Goal: Information Seeking & Learning: Check status

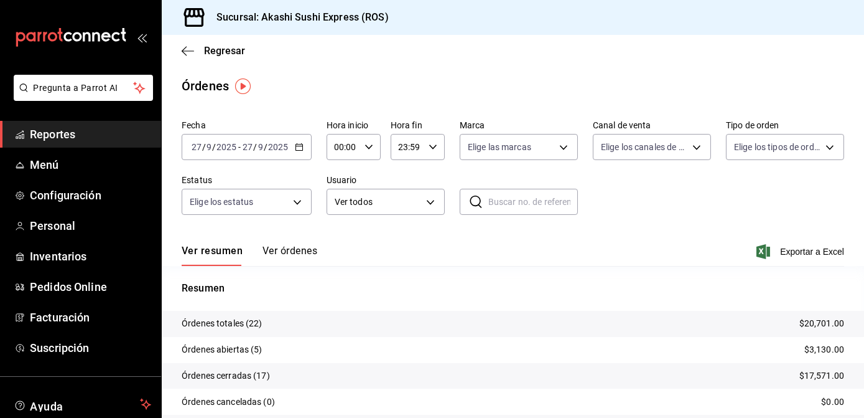
click at [49, 136] on span "Reportes" at bounding box center [90, 134] width 121 height 17
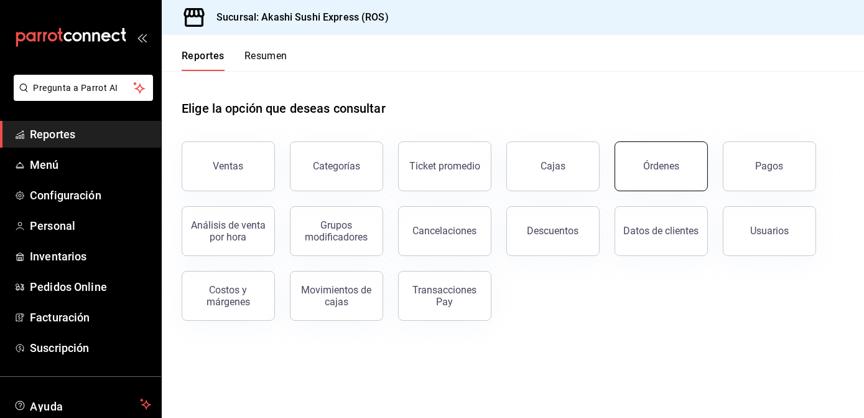
click at [645, 162] on div "Órdenes" at bounding box center [662, 166] width 36 height 12
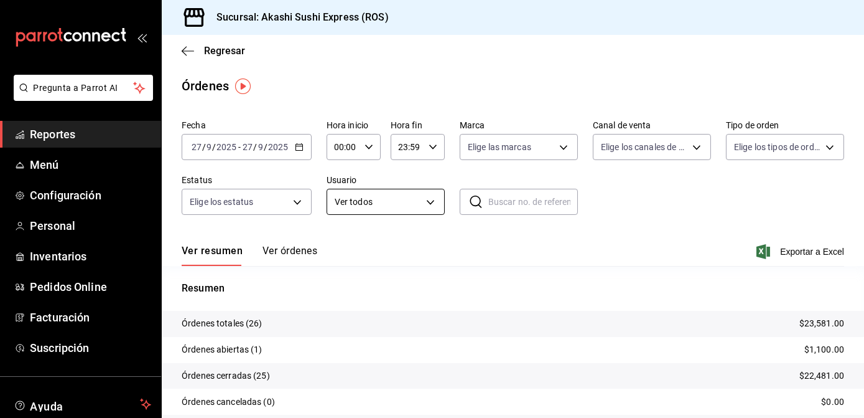
click at [428, 208] on body "Pregunta a Parrot AI Reportes Menú Configuración Personal Inventarios Pedidos O…" at bounding box center [432, 209] width 864 height 418
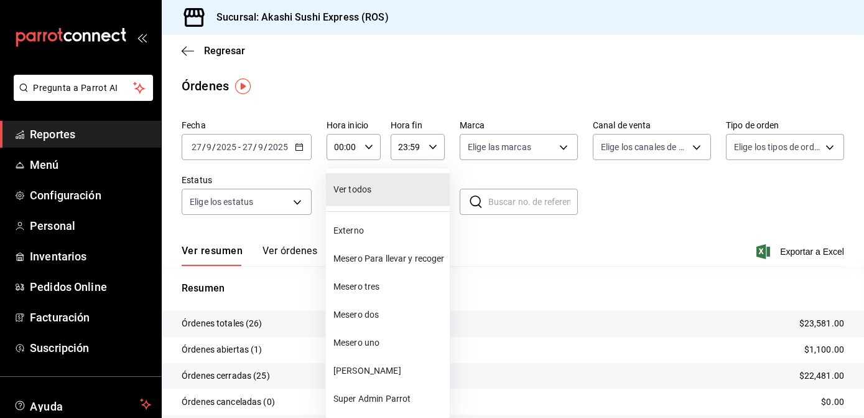
click at [369, 344] on span "Mesero uno" at bounding box center [389, 342] width 111 height 13
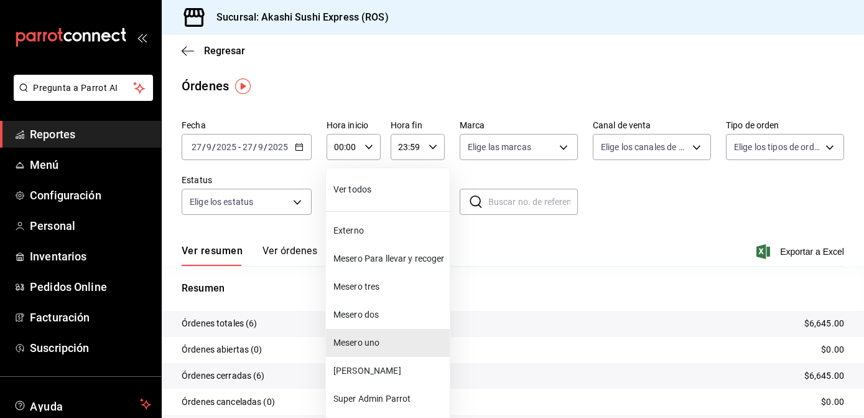
click at [408, 193] on body "Pregunta a Parrot AI Reportes Menú Configuración Personal Inventarios Pedidos O…" at bounding box center [432, 209] width 864 height 418
click at [363, 314] on span "Mesero dos" at bounding box center [389, 314] width 111 height 13
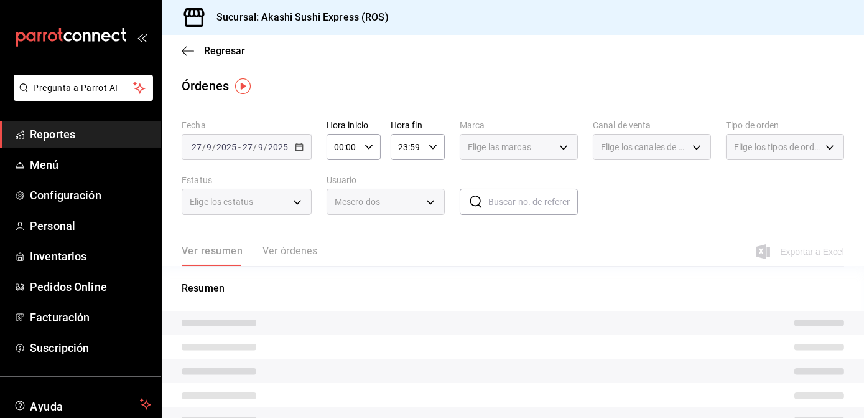
type input "1a396576-9f9c-4cd2-8107-c75e5ad1c36a"
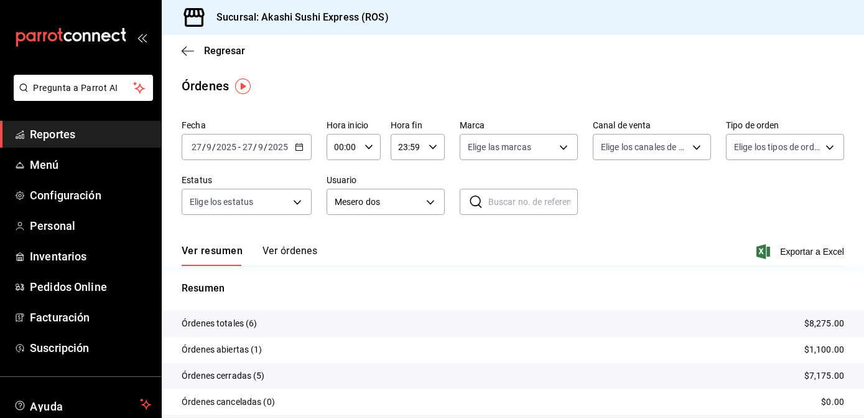
drag, startPoint x: 308, startPoint y: 257, endPoint x: 304, endPoint y: 268, distance: 12.0
click at [304, 268] on div "Fecha [DATE] [DATE] - [DATE] [DATE] Hora inicio 00:00 Hora inicio Hora fin 23:5…" at bounding box center [513, 292] width 703 height 354
click at [309, 254] on button "Ver órdenes" at bounding box center [290, 255] width 55 height 21
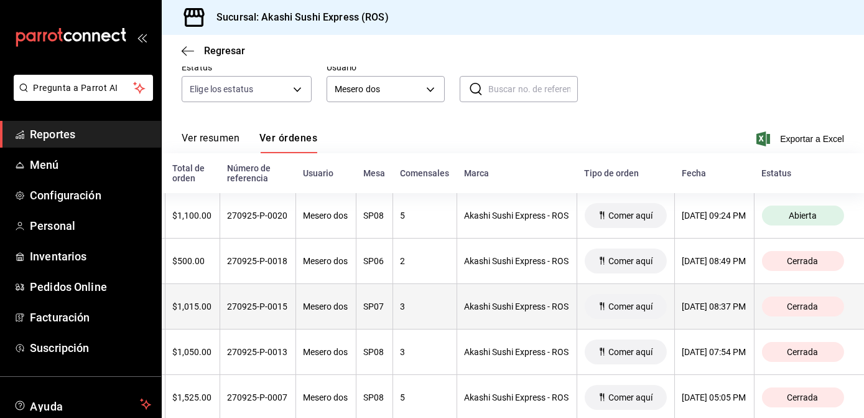
scroll to position [110, 0]
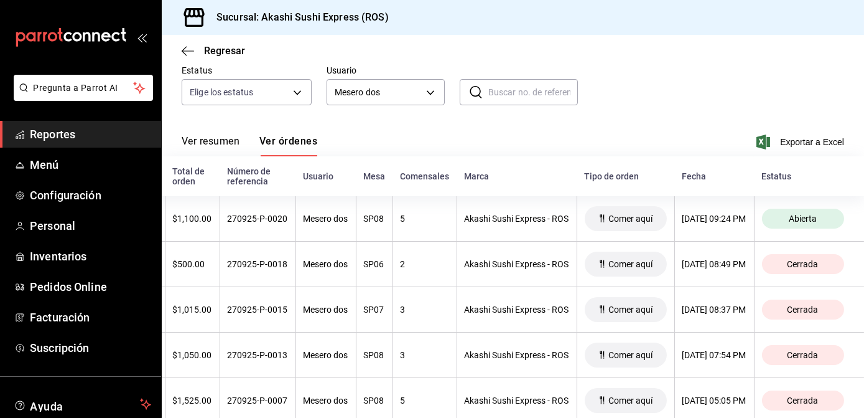
click at [44, 131] on span "Reportes" at bounding box center [90, 134] width 121 height 17
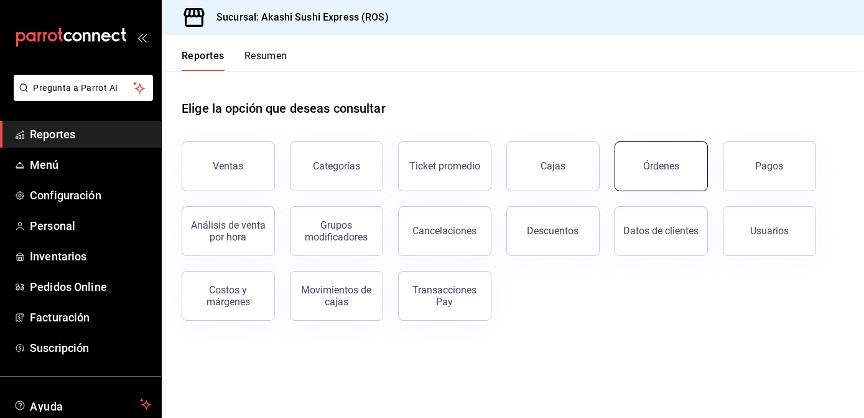
click at [663, 173] on button "Órdenes" at bounding box center [661, 166] width 93 height 50
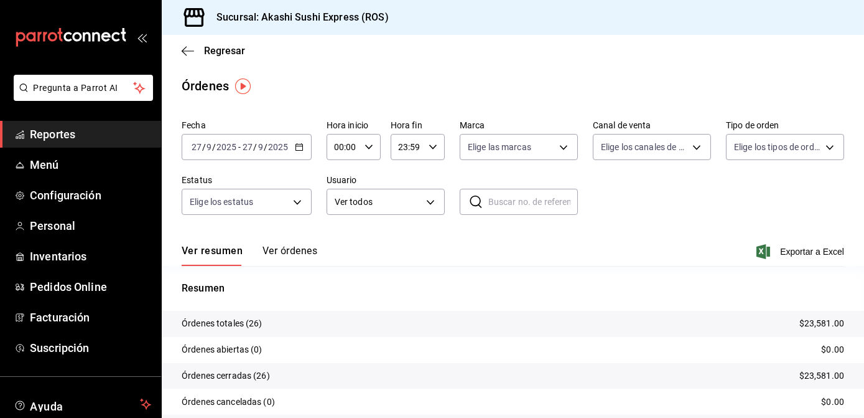
click at [283, 251] on button "Ver órdenes" at bounding box center [290, 255] width 55 height 21
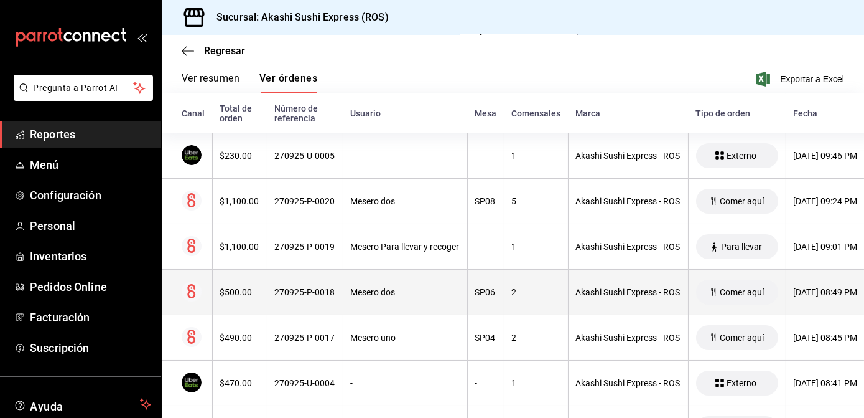
scroll to position [167, 0]
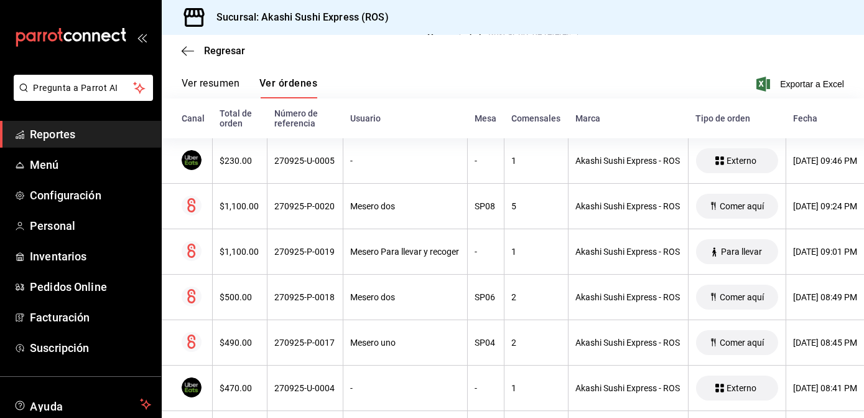
drag, startPoint x: 67, startPoint y: 132, endPoint x: 141, endPoint y: 131, distance: 73.4
click at [67, 132] on span "Reportes" at bounding box center [90, 134] width 121 height 17
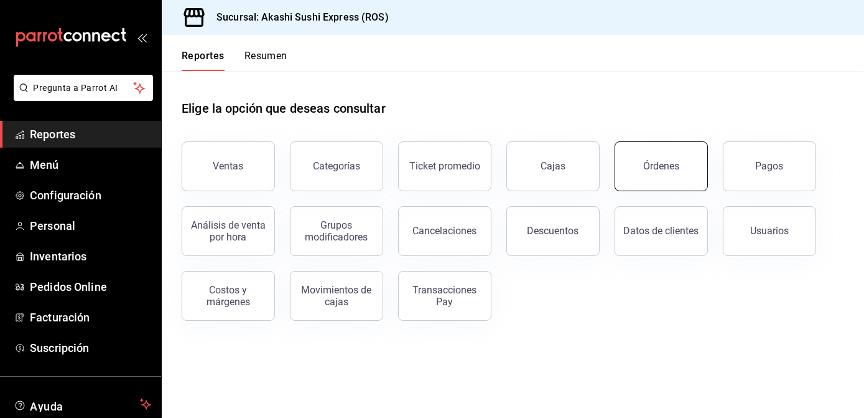
click at [663, 160] on button "Órdenes" at bounding box center [661, 166] width 93 height 50
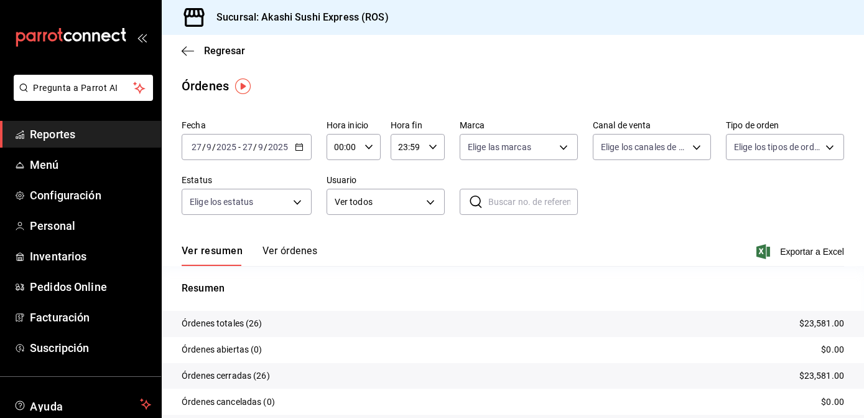
click at [438, 96] on main "Regresar Órdenes Fecha [DATE] [DATE] - [DATE] [DATE] Hora inicio 00:00 Hora ini…" at bounding box center [513, 262] width 703 height 454
click at [45, 129] on span "Reportes" at bounding box center [90, 134] width 121 height 17
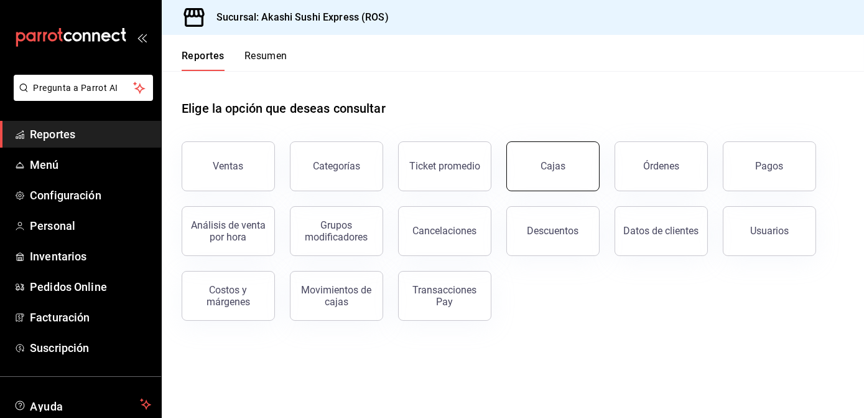
click at [572, 164] on link "Cajas" at bounding box center [553, 166] width 93 height 50
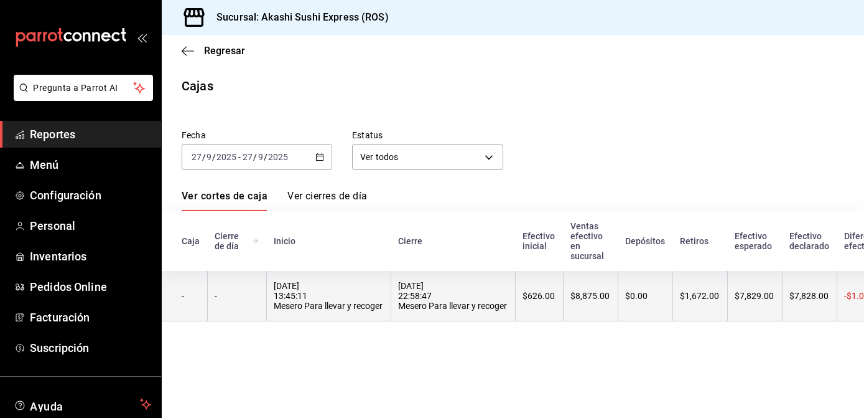
click at [494, 299] on div "[DATE] 22:58:47 Mesero Para llevar y recoger" at bounding box center [453, 296] width 109 height 30
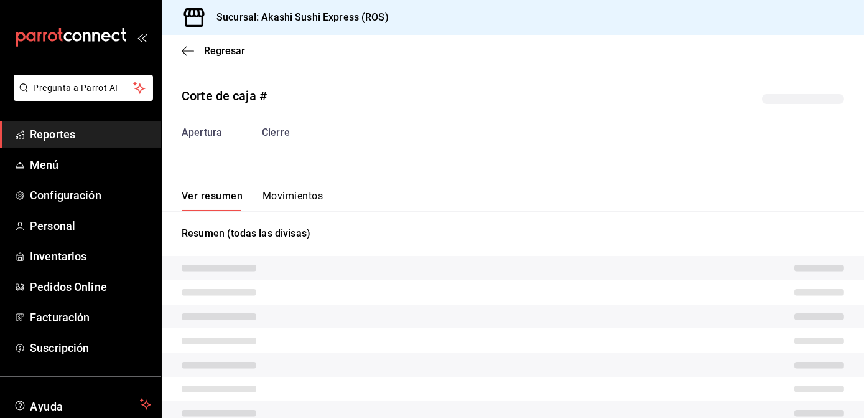
click at [494, 299] on tr at bounding box center [513, 292] width 703 height 24
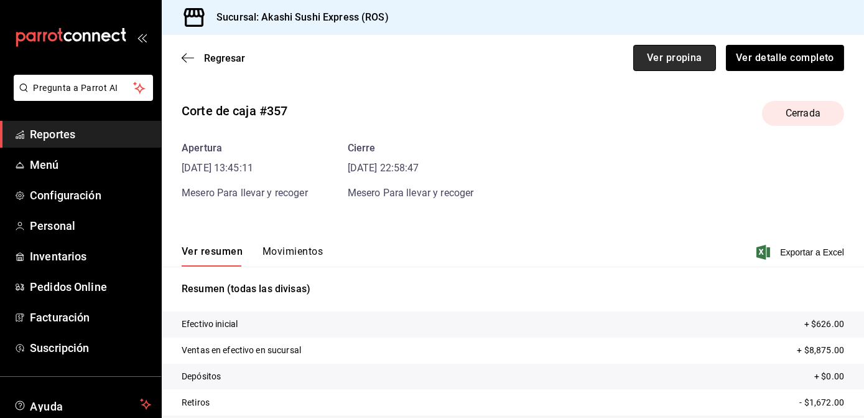
click at [634, 57] on button "Ver propina" at bounding box center [675, 58] width 83 height 26
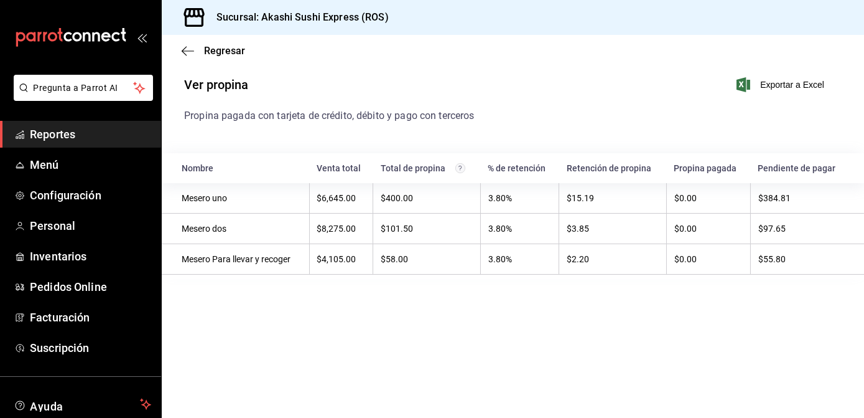
click at [92, 125] on link "Reportes" at bounding box center [80, 134] width 161 height 27
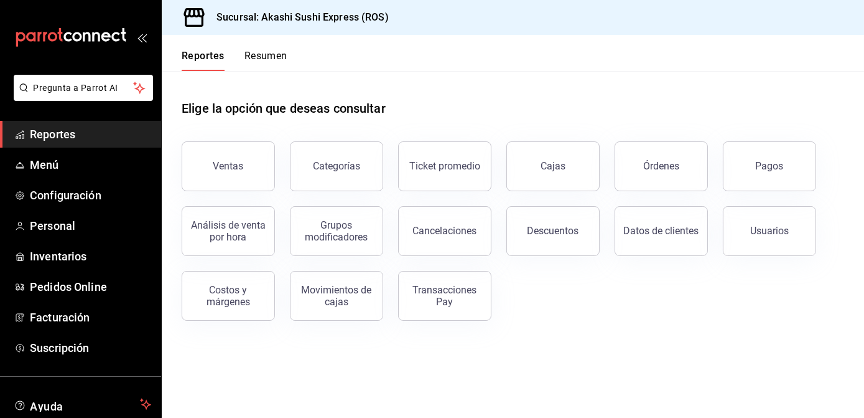
click at [64, 133] on span "Reportes" at bounding box center [90, 134] width 121 height 17
click at [39, 139] on span "Reportes" at bounding box center [90, 134] width 121 height 17
click at [645, 175] on button "Órdenes" at bounding box center [661, 166] width 93 height 50
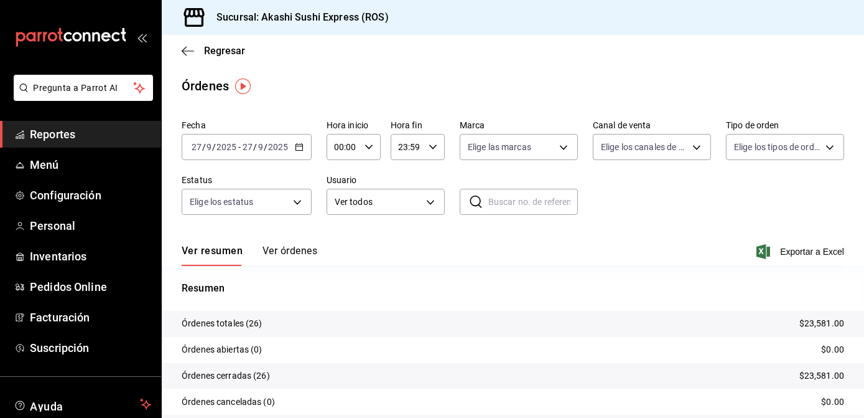
click at [295, 251] on button "Ver órdenes" at bounding box center [290, 255] width 55 height 21
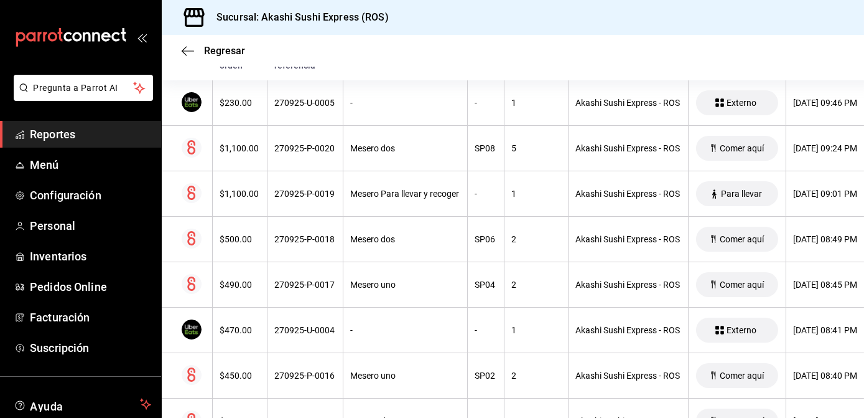
scroll to position [207, 0]
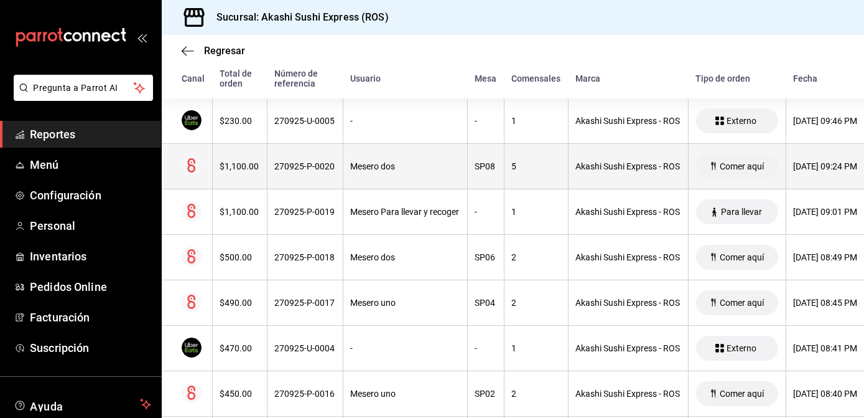
click at [380, 161] on th "Mesero dos" at bounding box center [405, 166] width 124 height 45
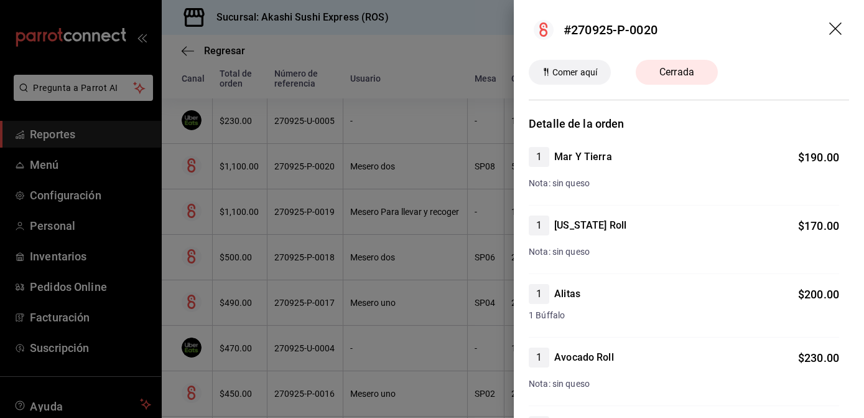
click at [830, 32] on icon "drag" at bounding box center [837, 29] width 15 height 15
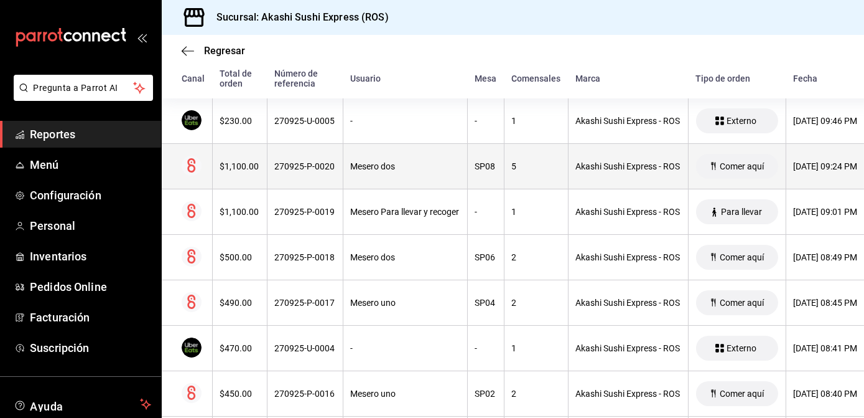
click at [343, 175] on th "Mesero dos" at bounding box center [405, 166] width 124 height 45
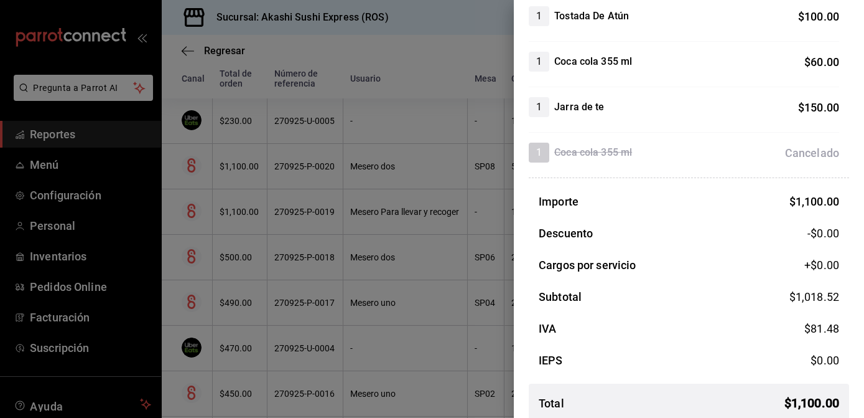
scroll to position [422, 0]
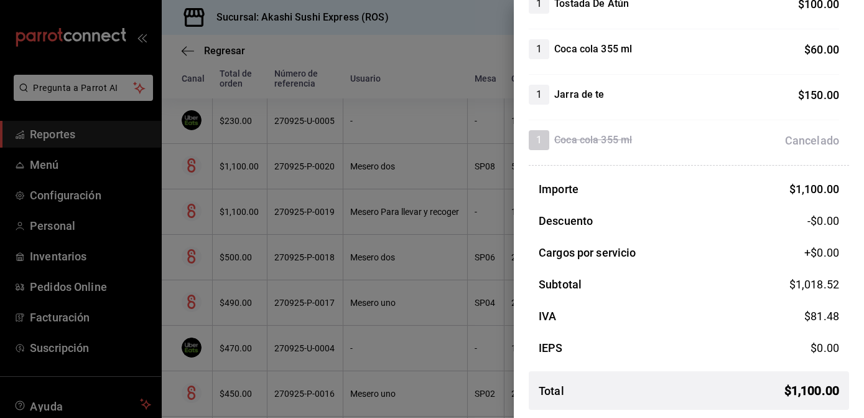
click at [367, 294] on div at bounding box center [432, 209] width 864 height 418
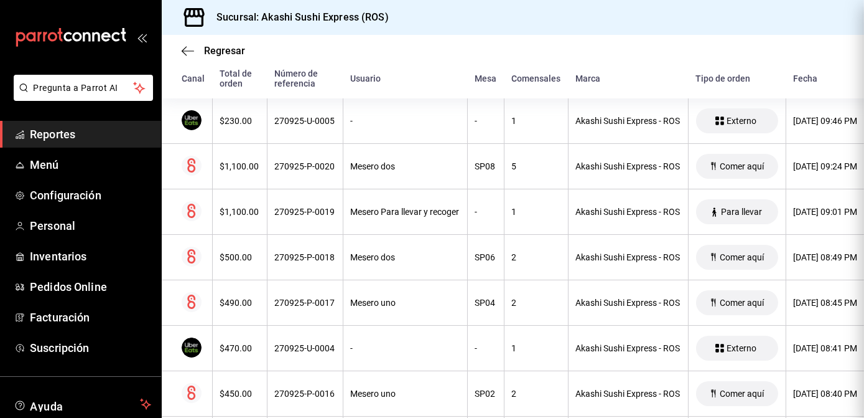
scroll to position [0, 0]
click at [73, 140] on span "Reportes" at bounding box center [90, 134] width 121 height 17
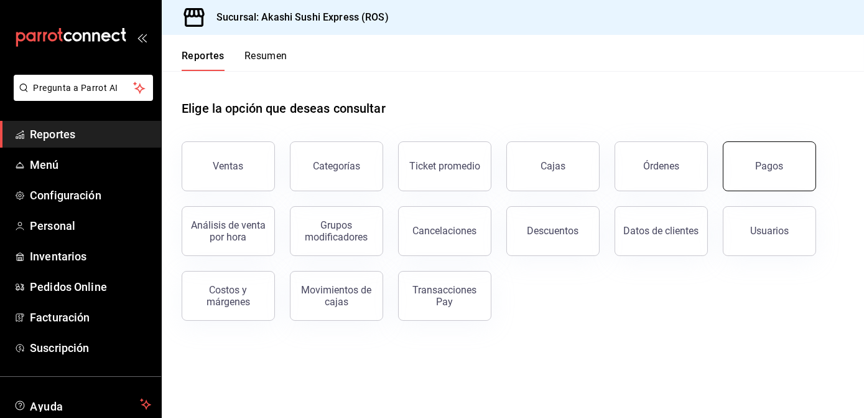
click at [764, 157] on button "Pagos" at bounding box center [769, 166] width 93 height 50
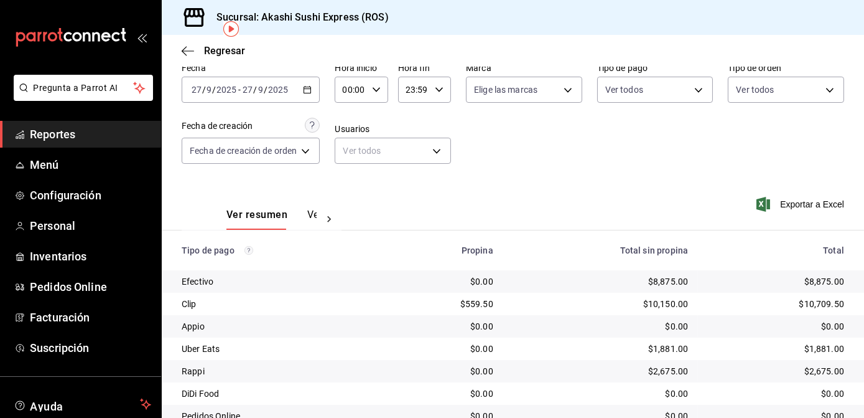
scroll to position [58, 0]
click at [310, 217] on button "Ver pagos" at bounding box center [330, 218] width 47 height 21
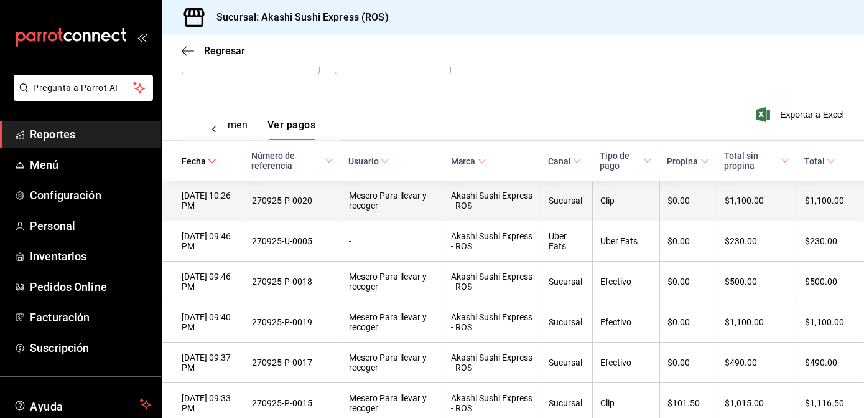
scroll to position [162, 0]
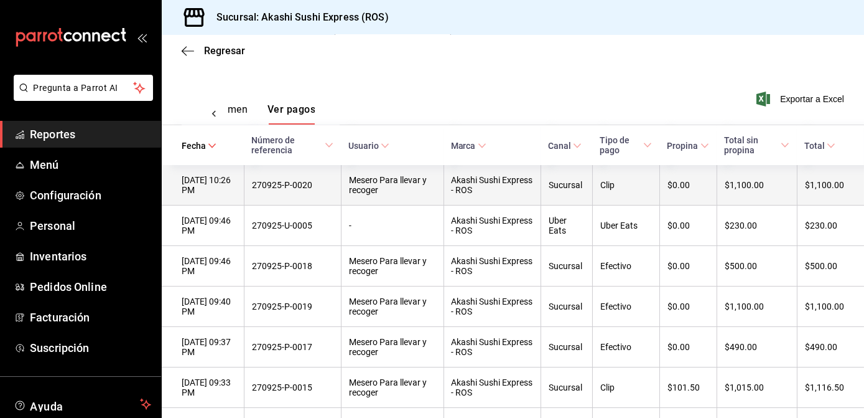
click at [627, 197] on th "Clip" at bounding box center [625, 185] width 67 height 40
click at [521, 188] on div "Akashi Sushi Express - ROS" at bounding box center [493, 185] width 82 height 20
click at [822, 175] on th "$1,100.00" at bounding box center [830, 185] width 67 height 40
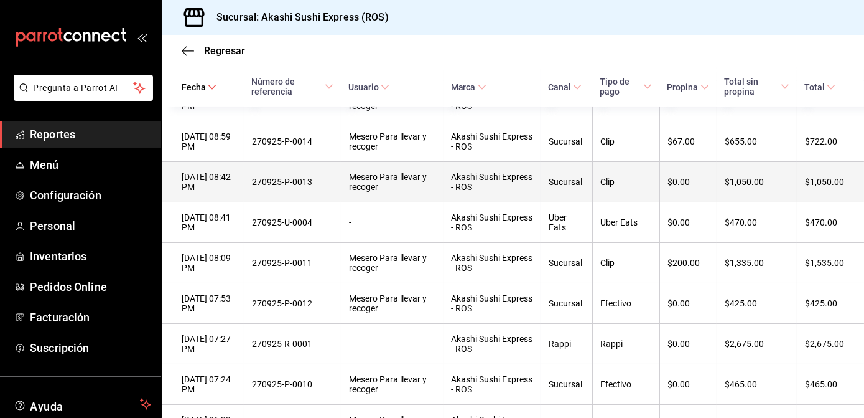
scroll to position [462, 0]
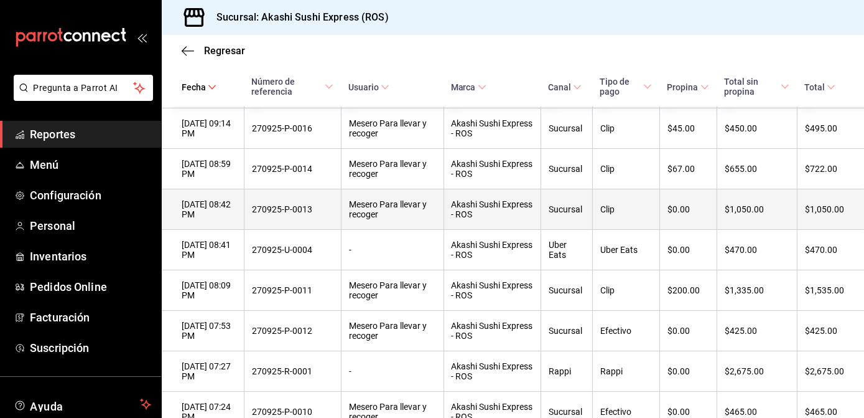
click at [607, 229] on th "Clip" at bounding box center [625, 209] width 67 height 40
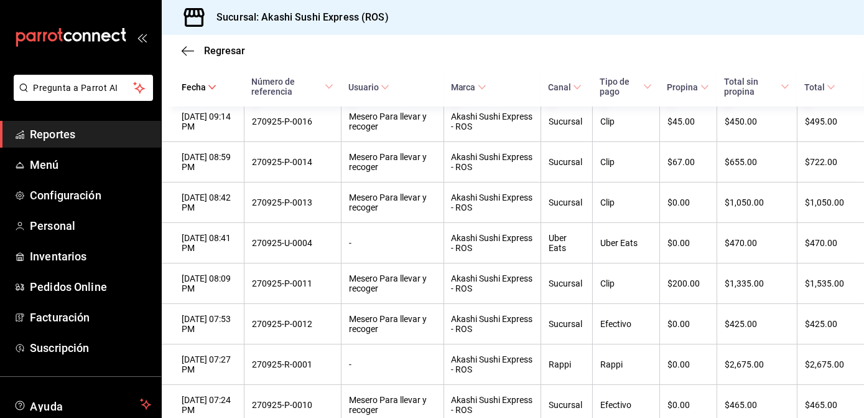
click at [76, 128] on span "Reportes" at bounding box center [90, 134] width 121 height 17
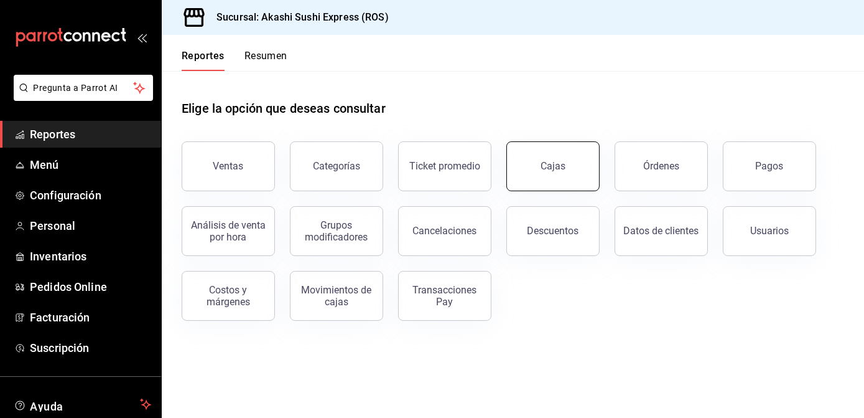
click at [571, 179] on link "Cajas" at bounding box center [553, 166] width 93 height 50
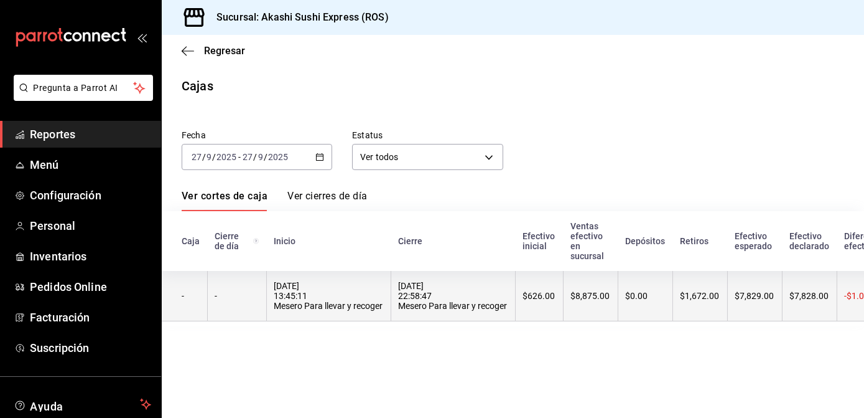
click at [423, 296] on div "[DATE] 22:58:47 Mesero Para llevar y recoger" at bounding box center [453, 296] width 109 height 30
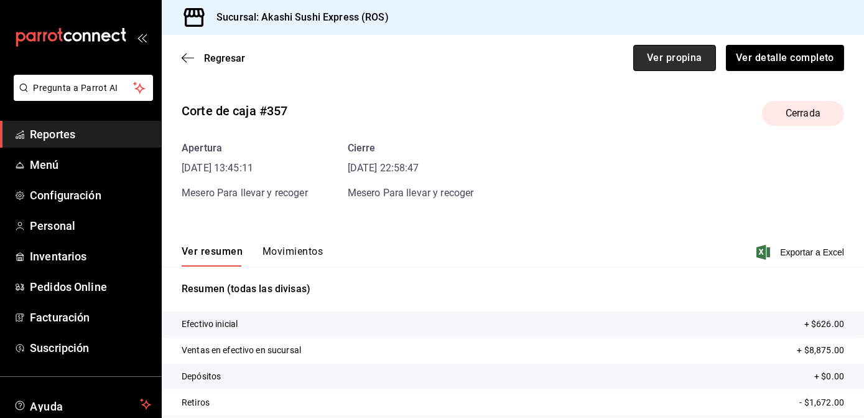
click at [652, 54] on button "Ver propina" at bounding box center [675, 58] width 83 height 26
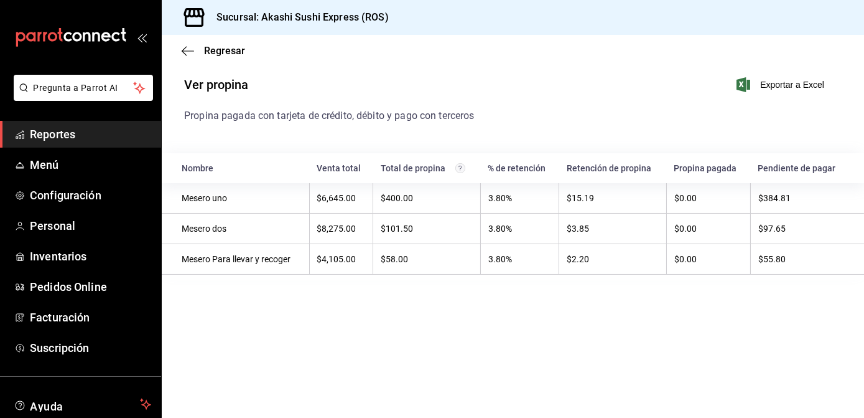
click at [60, 138] on span "Reportes" at bounding box center [90, 134] width 121 height 17
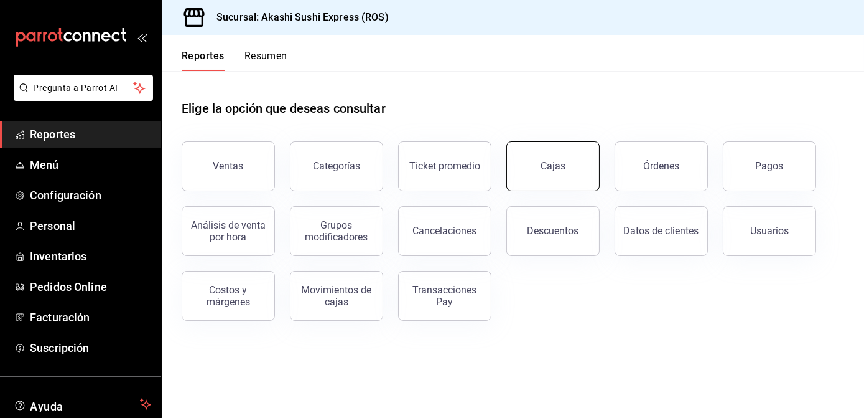
click at [571, 171] on link "Cajas" at bounding box center [553, 166] width 93 height 50
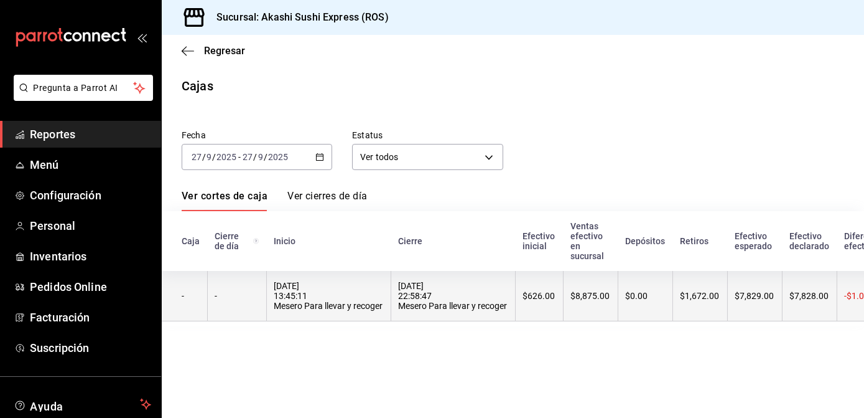
click at [667, 293] on th "$0.00" at bounding box center [645, 296] width 55 height 50
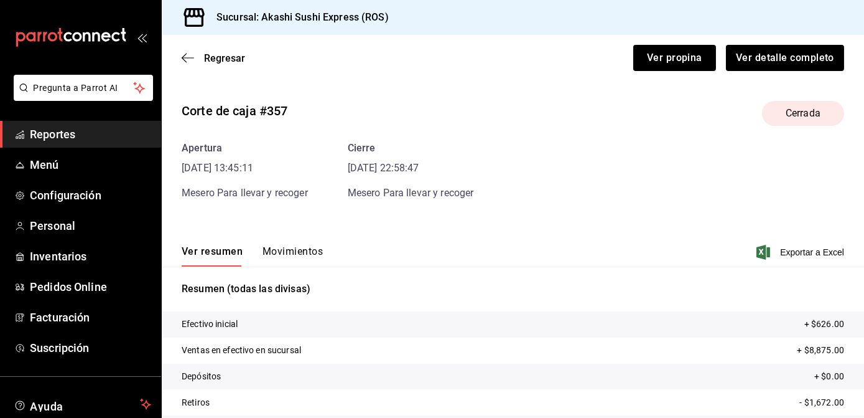
click at [293, 255] on button "Movimientos" at bounding box center [293, 255] width 60 height 21
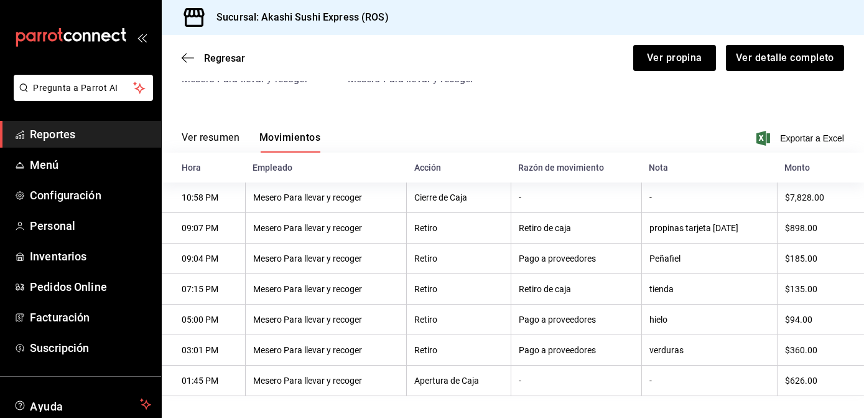
scroll to position [124, 0]
